Goal: Navigation & Orientation: Find specific page/section

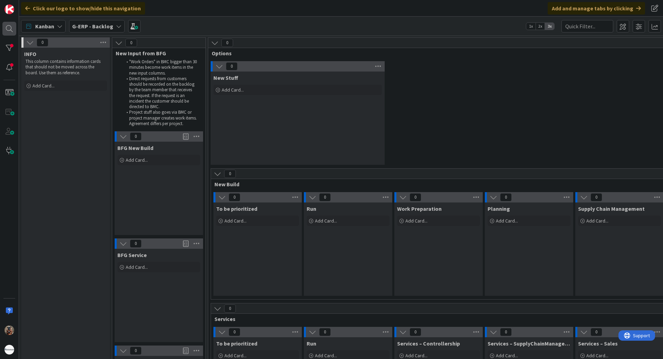
scroll to position [145, 796]
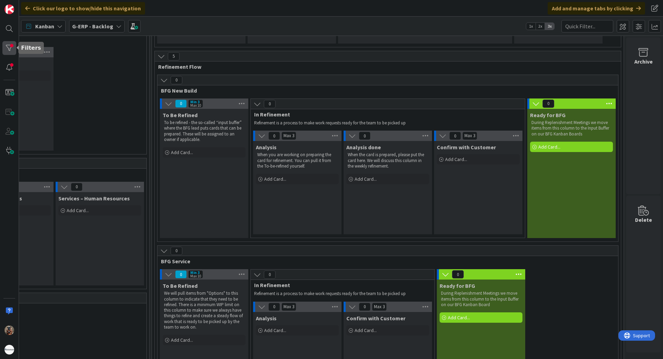
click at [5, 46] on div at bounding box center [9, 48] width 14 height 14
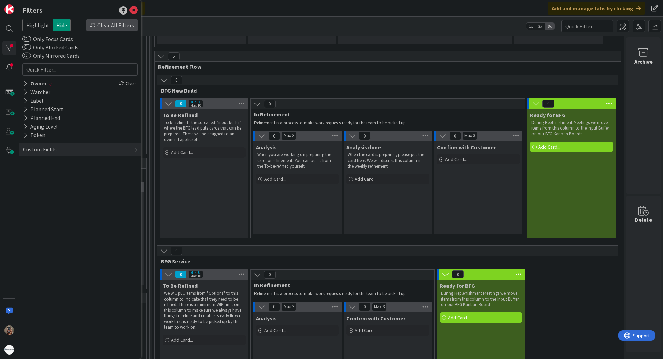
click at [122, 28] on div "Clear All Filters" at bounding box center [111, 25] width 51 height 12
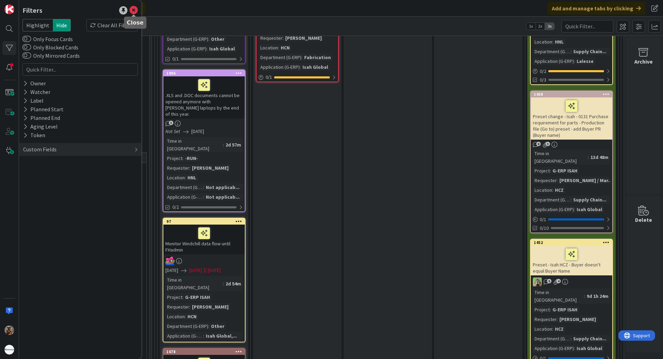
click at [137, 12] on icon at bounding box center [133, 10] width 8 height 8
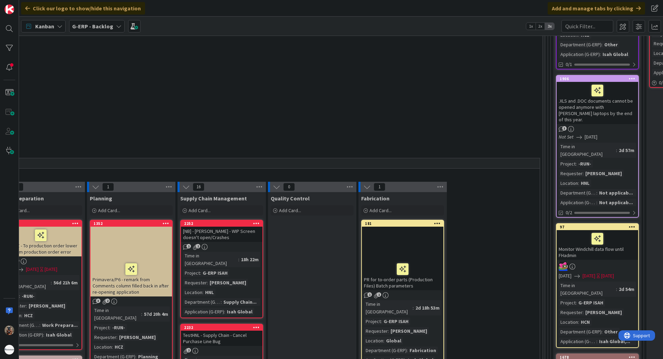
drag, startPoint x: 401, startPoint y: 166, endPoint x: 333, endPoint y: 157, distance: 68.7
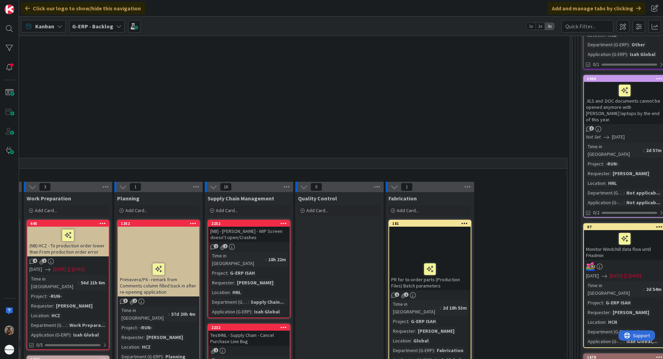
scroll to position [1832, 60]
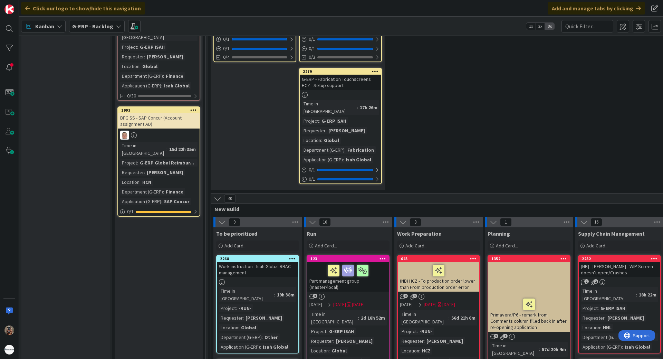
drag, startPoint x: 317, startPoint y: 137, endPoint x: 165, endPoint y: 115, distance: 153.2
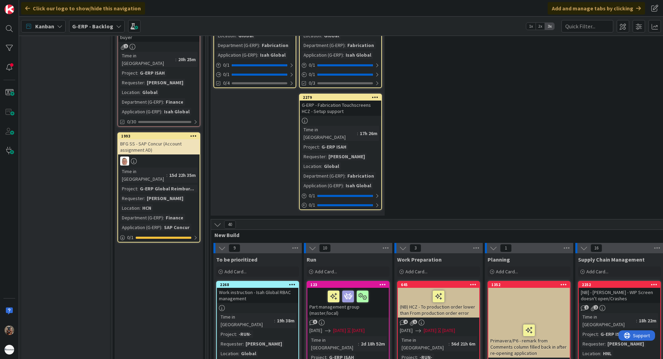
scroll to position [1795, 0]
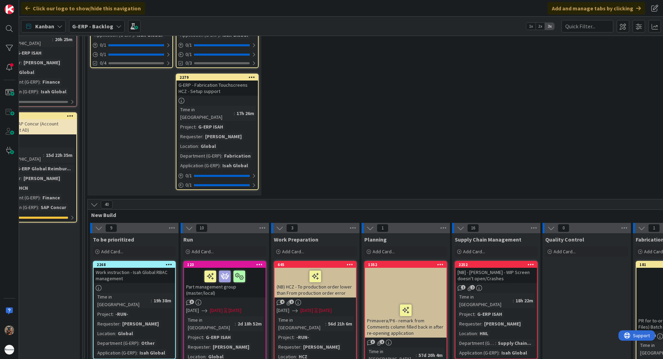
drag, startPoint x: 114, startPoint y: 211, endPoint x: 152, endPoint y: 205, distance: 38.7
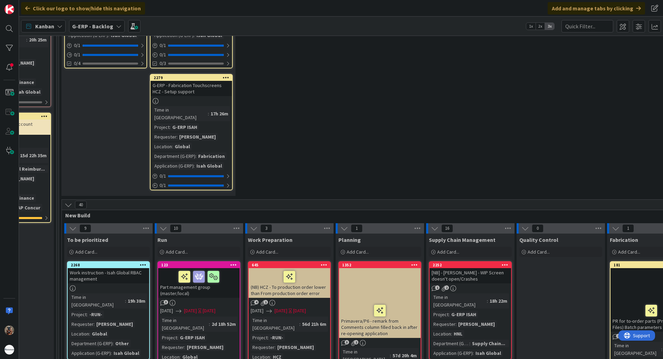
drag, startPoint x: 32, startPoint y: 214, endPoint x: 26, endPoint y: 214, distance: 6.6
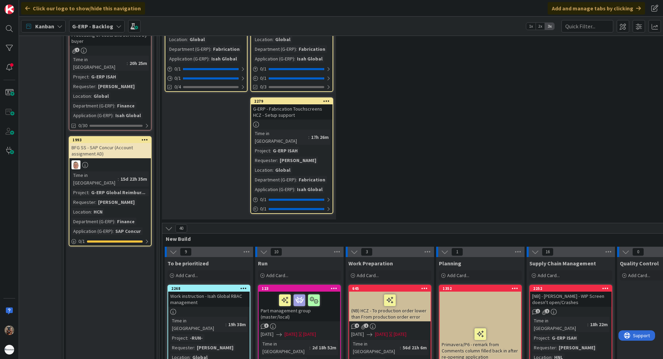
scroll to position [1757, 23]
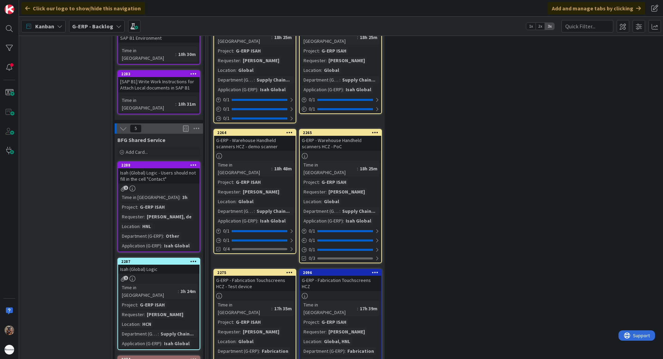
drag, startPoint x: 33, startPoint y: 215, endPoint x: 11, endPoint y: 176, distance: 45.1
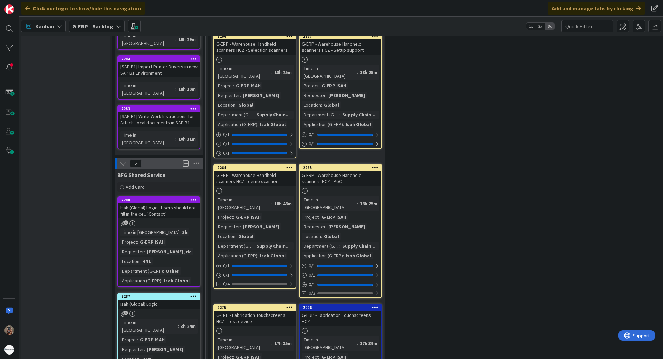
scroll to position [1304, 0]
click at [181, 220] on div "1" at bounding box center [158, 223] width 81 height 6
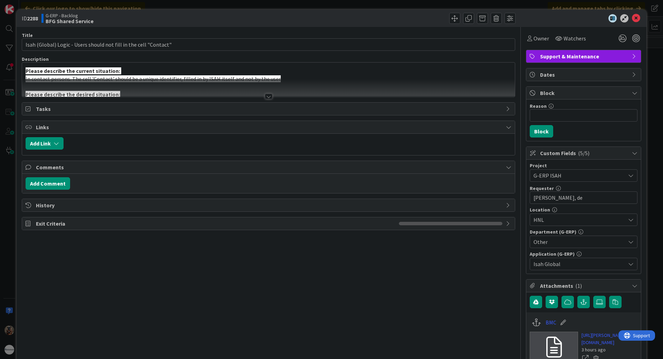
click at [327, 87] on div at bounding box center [268, 88] width 493 height 18
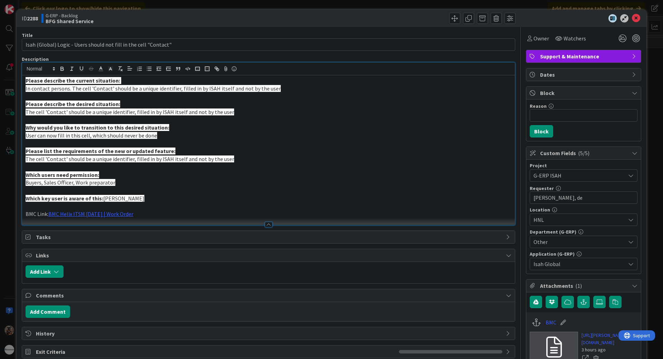
click at [652, 130] on div "ID 2288 G-ERP - Backlog BFG Shared Service Title 65 / 128 Isah (Global) Logic -…" at bounding box center [331, 179] width 663 height 359
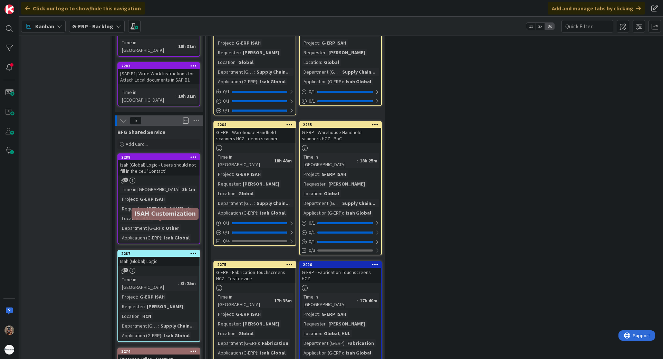
scroll to position [1381, 0]
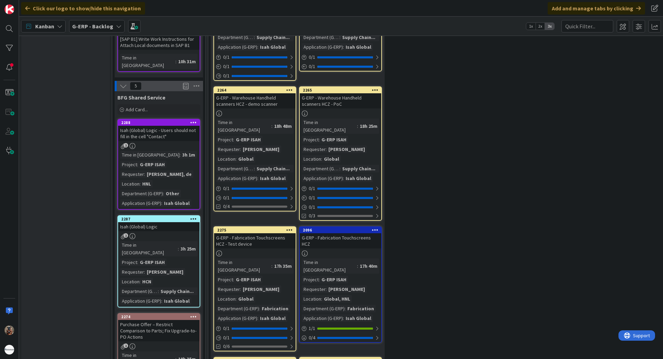
click at [182, 343] on div "1" at bounding box center [158, 346] width 81 height 6
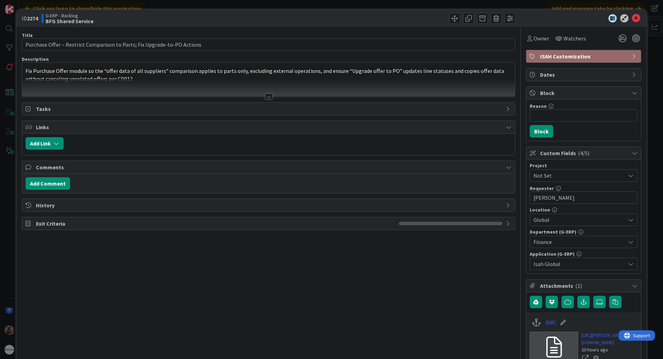
click at [33, 20] on b "2274" at bounding box center [32, 18] width 11 height 7
copy b "2274"
click at [598, 346] on link "[URL][PERSON_NAME][DOMAIN_NAME]" at bounding box center [609, 338] width 56 height 15
